Goal: Task Accomplishment & Management: Manage account settings

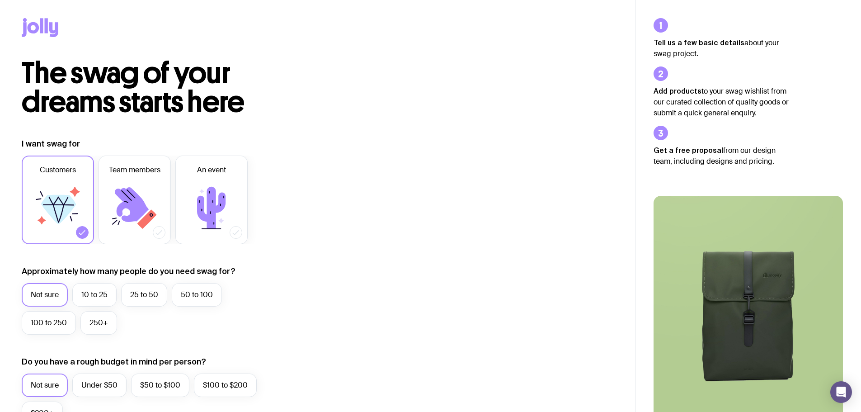
click at [33, 26] on icon at bounding box center [40, 27] width 37 height 19
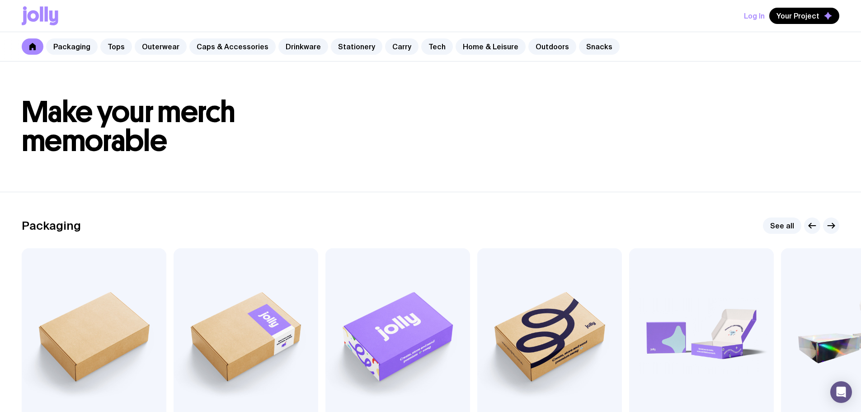
click at [748, 19] on button "Log In" at bounding box center [754, 16] width 21 height 16
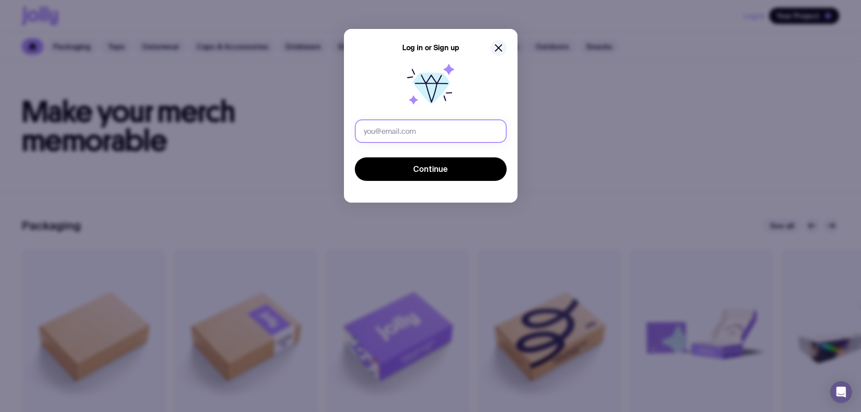
type input "[EMAIL_ADDRESS][DOMAIN_NAME]"
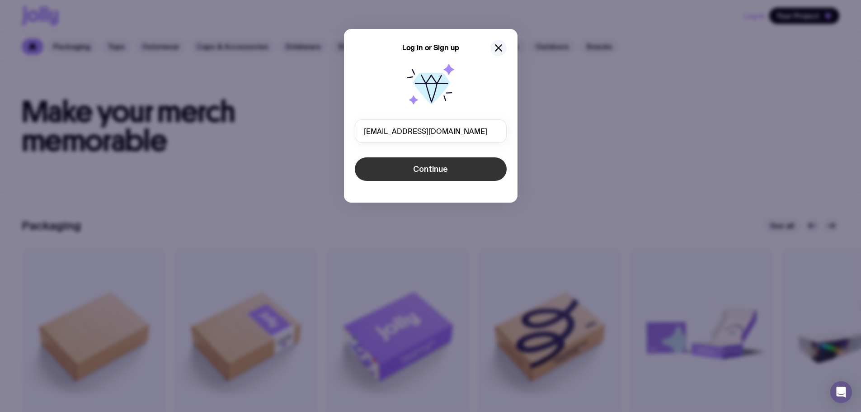
click at [431, 170] on span "Continue" at bounding box center [430, 169] width 35 height 11
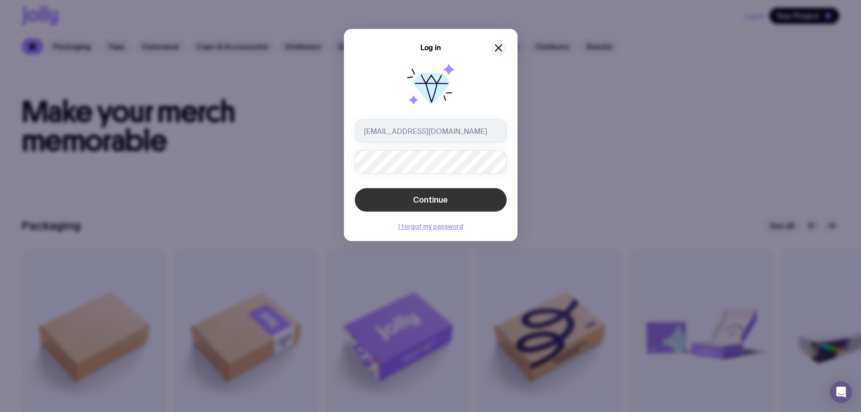
click at [426, 193] on button "Continue" at bounding box center [431, 199] width 152 height 23
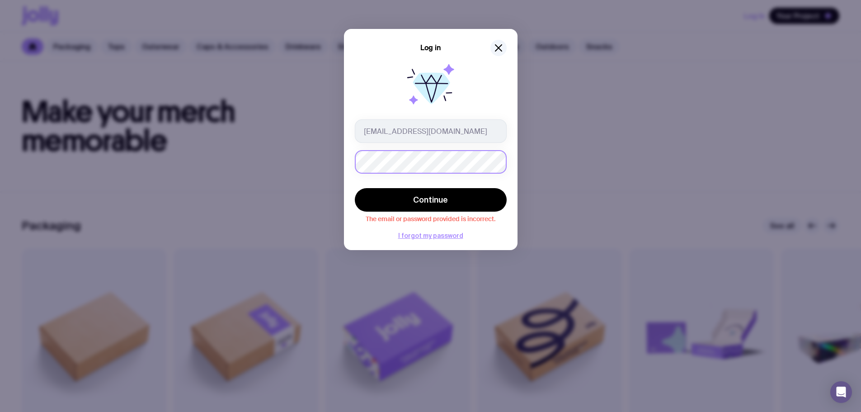
click at [328, 167] on div "Log in [EMAIL_ADDRESS][DOMAIN_NAME] Continue The email or password provided is …" at bounding box center [430, 206] width 861 height 412
click at [333, 161] on div "Log in [EMAIL_ADDRESS][DOMAIN_NAME] Continue The email or password provided is …" at bounding box center [430, 206] width 861 height 412
click at [382, 191] on button "Continue" at bounding box center [431, 199] width 152 height 23
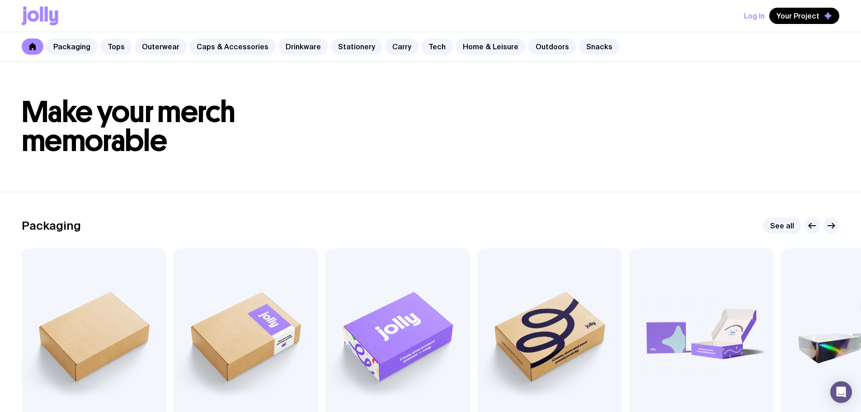
click at [754, 14] on button "Log In" at bounding box center [754, 16] width 21 height 16
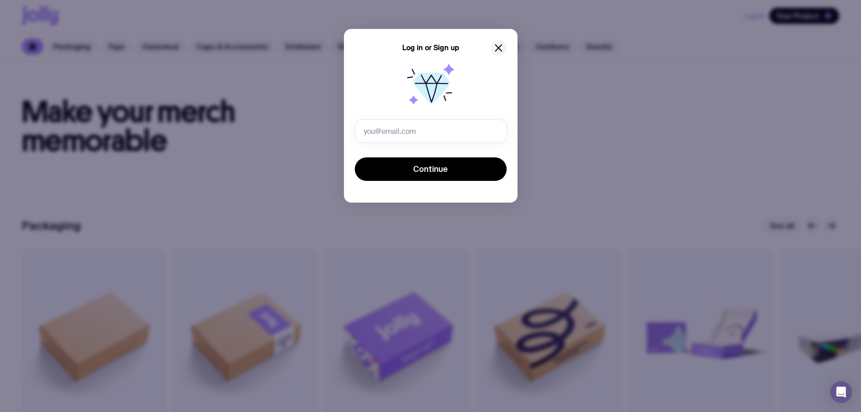
type input "[EMAIL_ADDRESS][DOMAIN_NAME]"
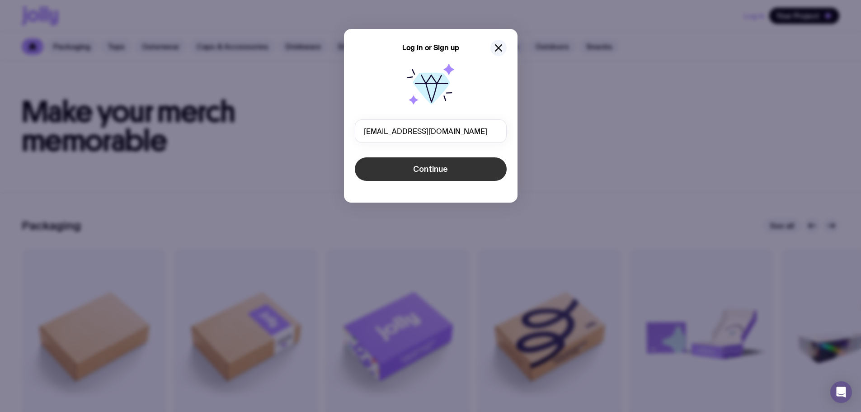
click at [424, 169] on span "Continue" at bounding box center [430, 169] width 35 height 11
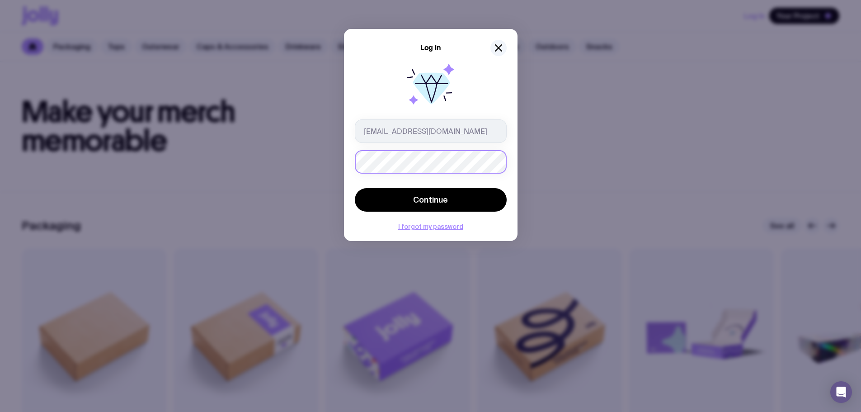
click at [330, 164] on div "Log in kennedi@tandempartners.com.au Continue I forgot my password" at bounding box center [430, 206] width 861 height 412
click at [369, 189] on button "Continue" at bounding box center [431, 199] width 152 height 23
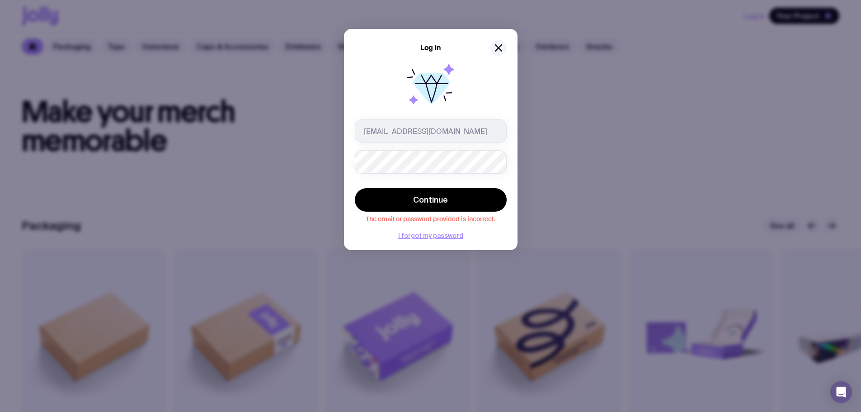
click at [451, 99] on icon at bounding box center [431, 87] width 58 height 58
click at [502, 45] on icon "button" at bounding box center [498, 47] width 11 height 11
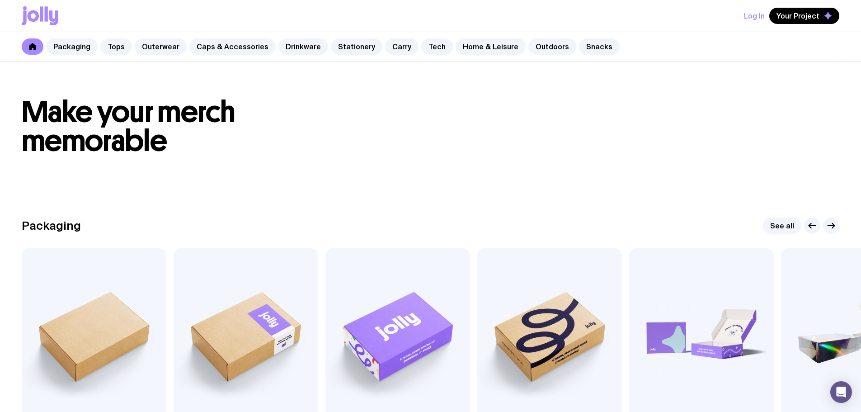
click at [759, 20] on button "Log In" at bounding box center [754, 16] width 21 height 16
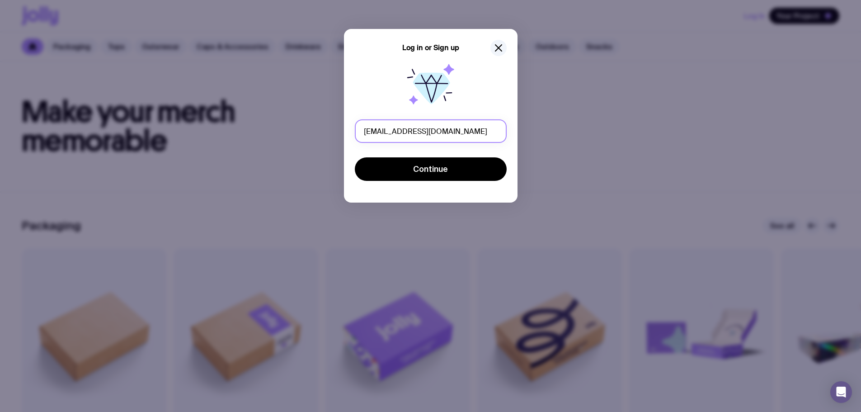
type input "kennedi@tandempartners.com"
click at [355, 157] on button "Continue" at bounding box center [431, 168] width 152 height 23
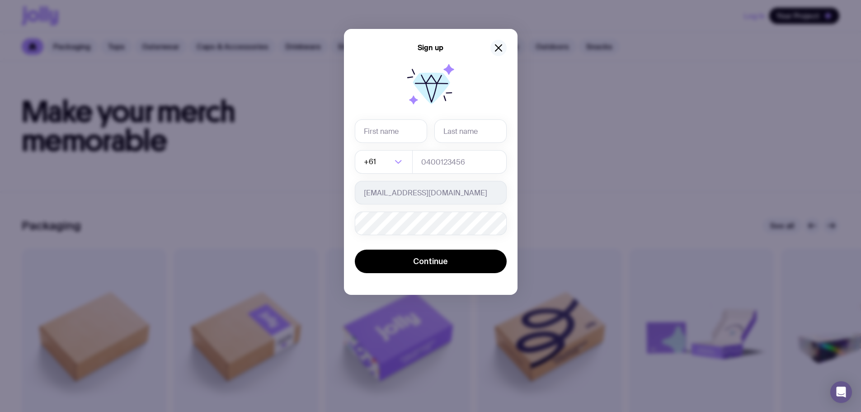
click at [497, 52] on icon "button" at bounding box center [498, 47] width 11 height 11
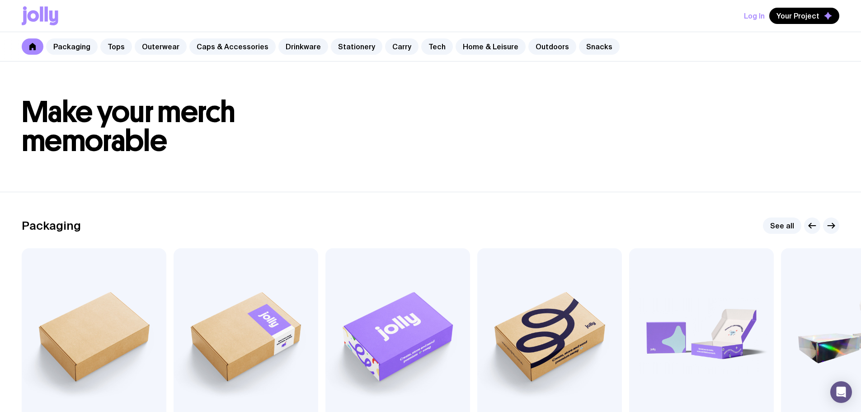
click at [752, 11] on button "Log In" at bounding box center [754, 16] width 21 height 16
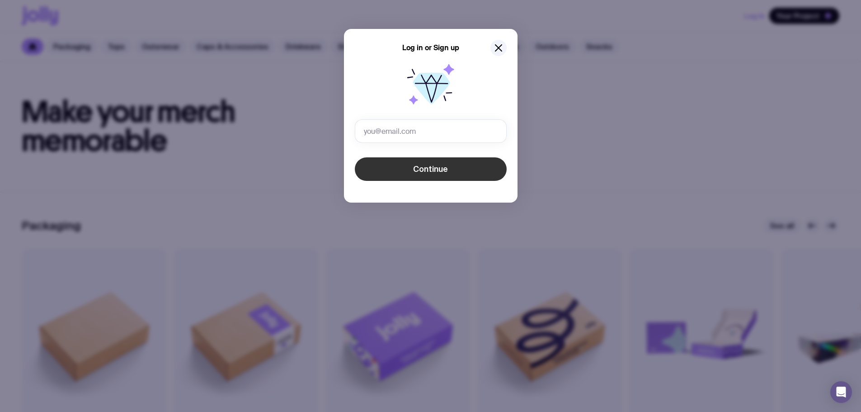
click at [370, 169] on button "Continue" at bounding box center [431, 168] width 152 height 23
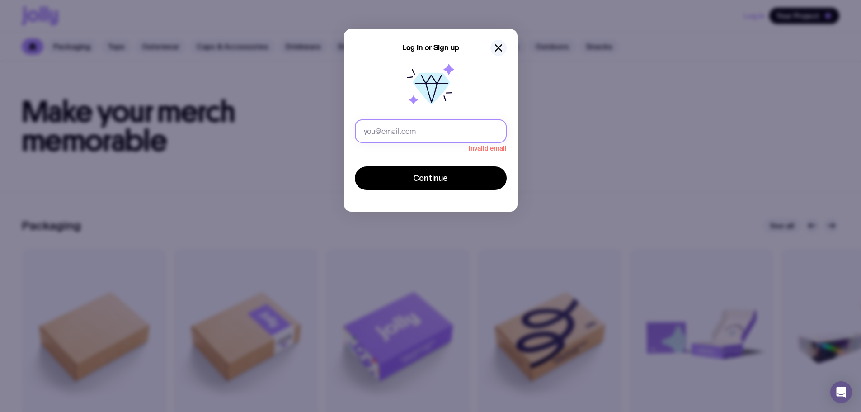
click at [395, 126] on input "text" at bounding box center [431, 130] width 152 height 23
type input "[EMAIL_ADDRESS][DOMAIN_NAME]"
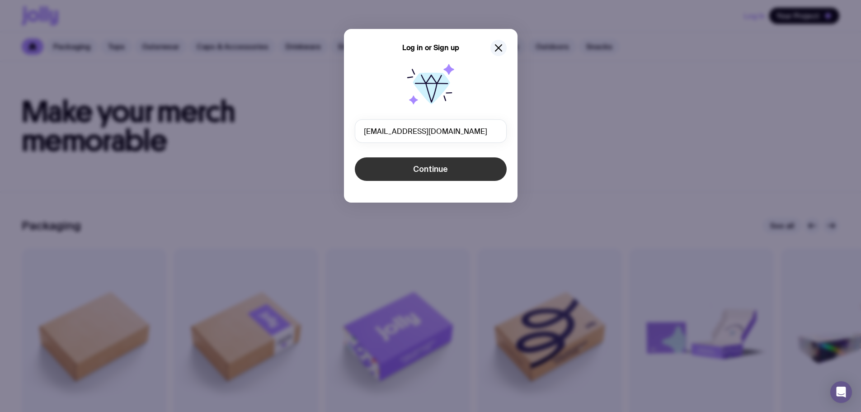
click at [415, 165] on span "Continue" at bounding box center [430, 169] width 35 height 11
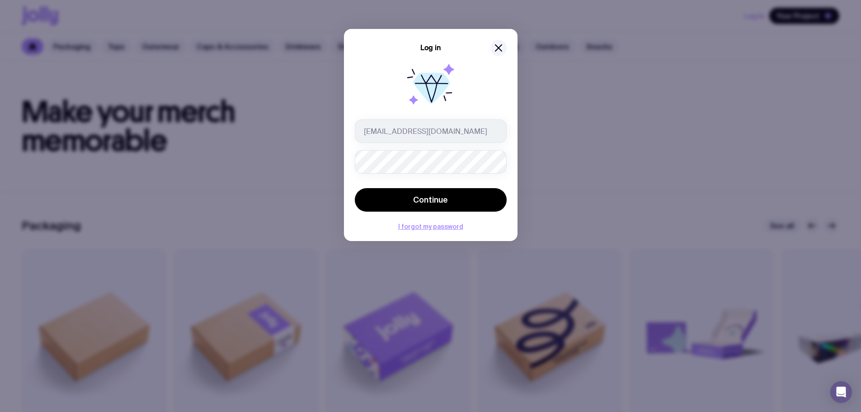
click at [344, 173] on div "Log in [EMAIL_ADDRESS][DOMAIN_NAME] Continue The email or password provided is …" at bounding box center [430, 135] width 173 height 212
click at [287, 159] on div "Log in [EMAIL_ADDRESS][DOMAIN_NAME] Continue The email or password provided is …" at bounding box center [430, 206] width 861 height 412
click at [355, 188] on button "Continue" at bounding box center [431, 199] width 152 height 23
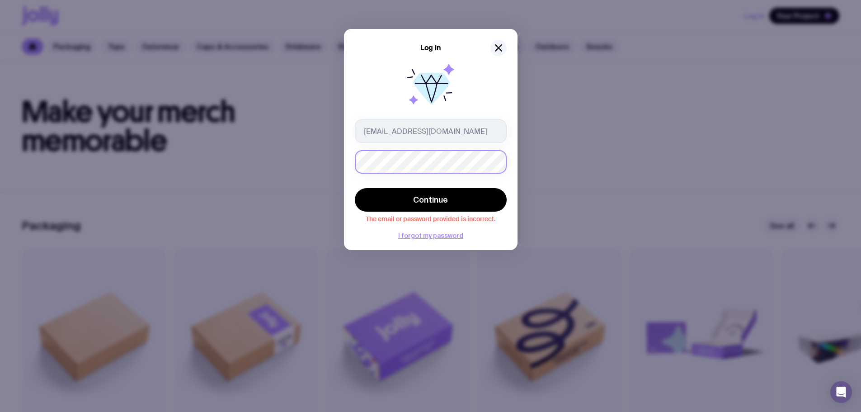
click at [355, 188] on button "Continue" at bounding box center [431, 199] width 152 height 23
